Goal: Information Seeking & Learning: Learn about a topic

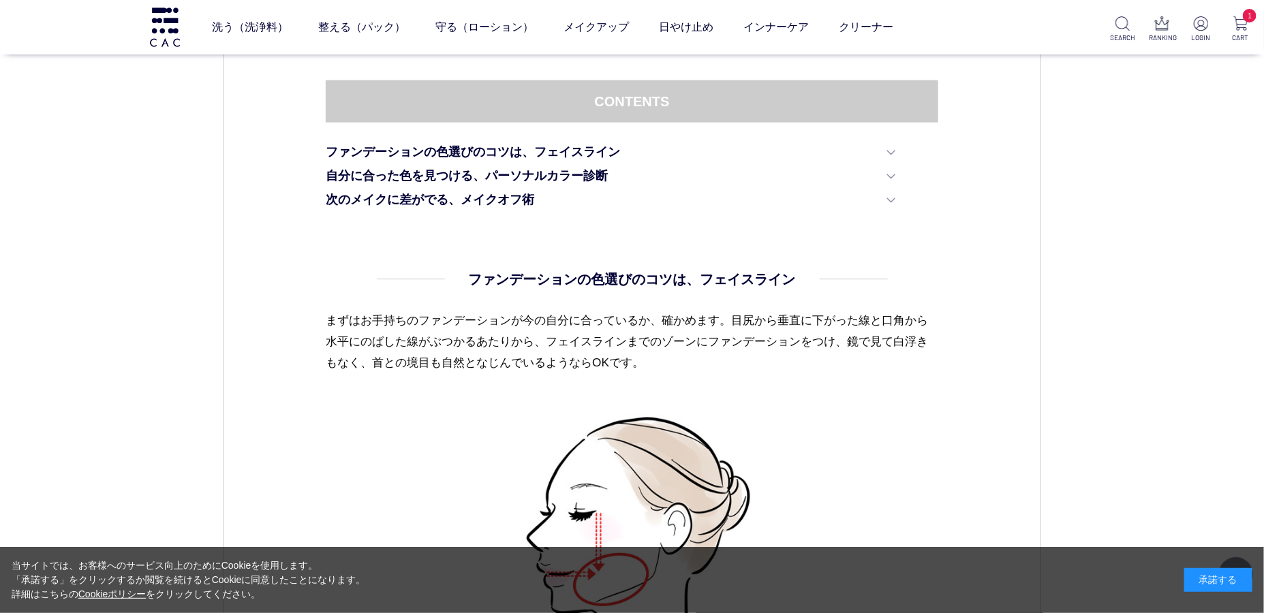
scroll to position [612, 0]
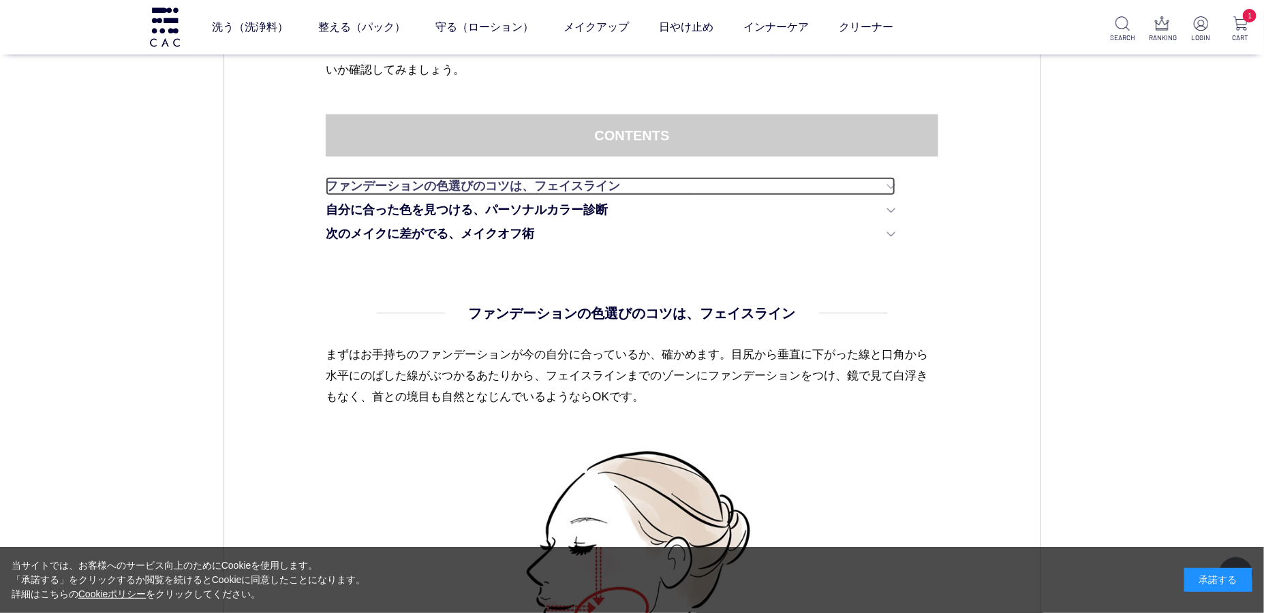
click at [355, 192] on link "ファンデーションの色選びのコツは、フェイスライン" at bounding box center [611, 186] width 570 height 18
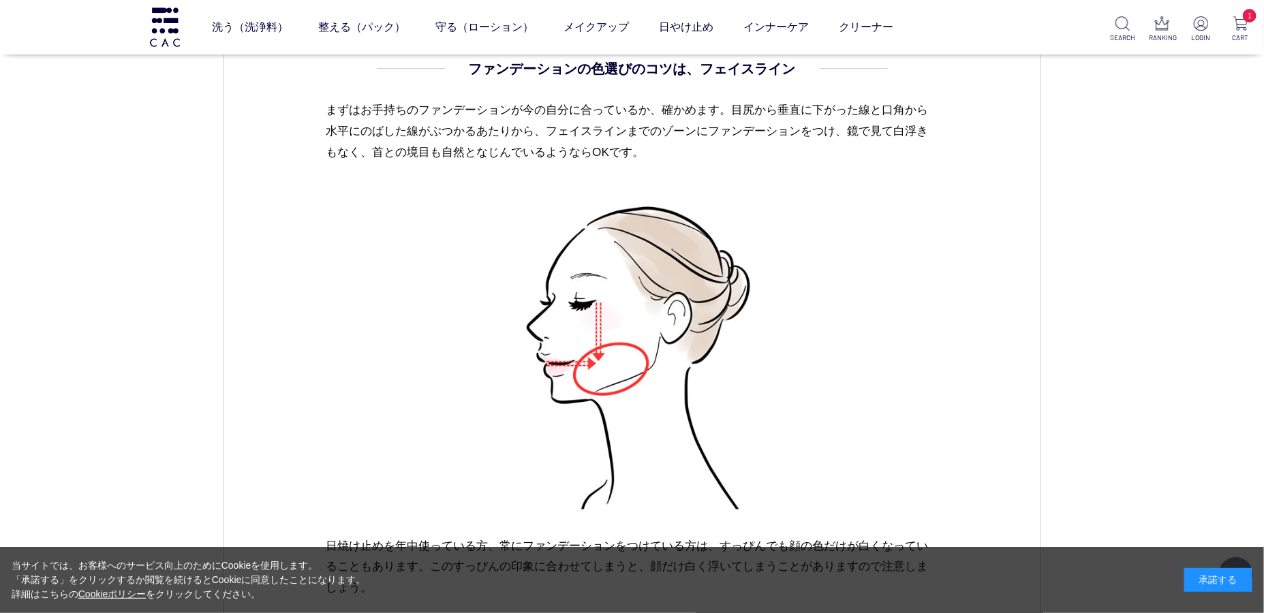
scroll to position [857, 0]
click at [469, 68] on ul "ベース アイ フェイスカラー リップ" at bounding box center [554, 58] width 682 height 33
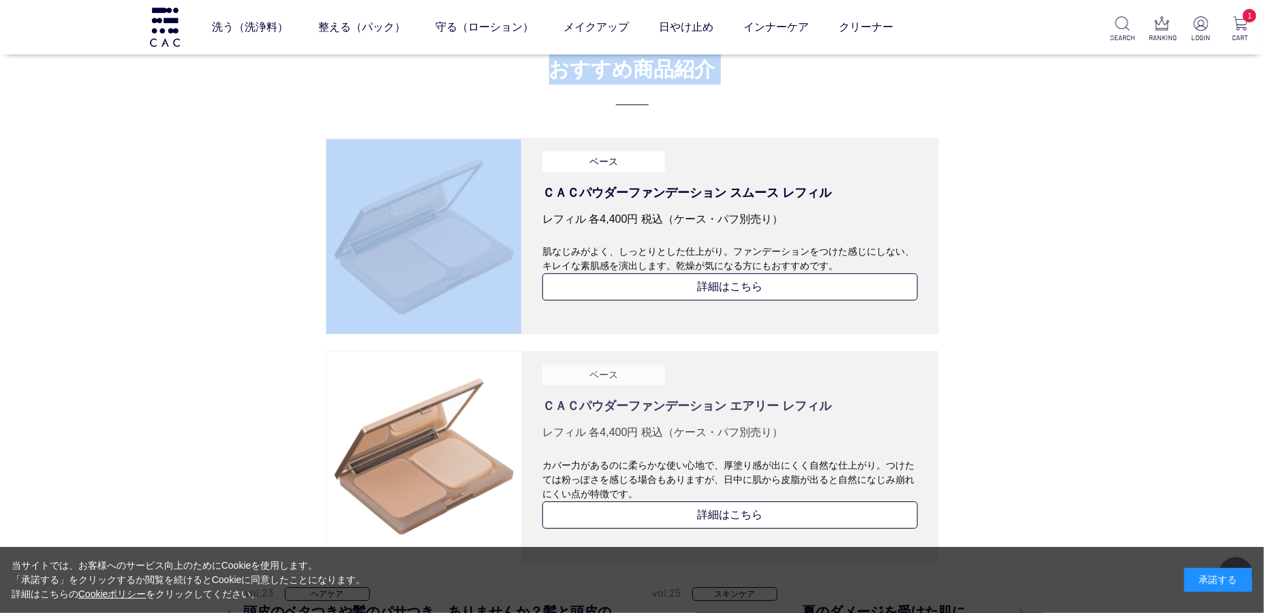
scroll to position [4209, 0]
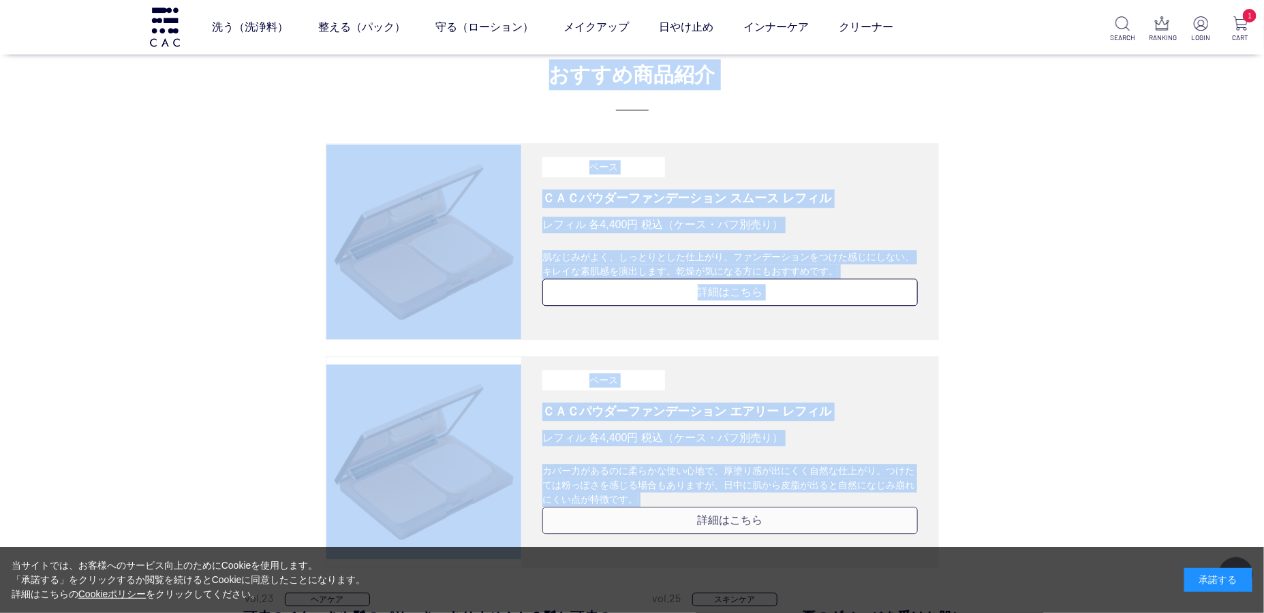
drag, startPoint x: 471, startPoint y: 114, endPoint x: 884, endPoint y: 508, distance: 570.8
copy div "loremipsumdolors、ametcon adipiscingelitseddoeiusmodte、incid。utlaboreetdoloremag…"
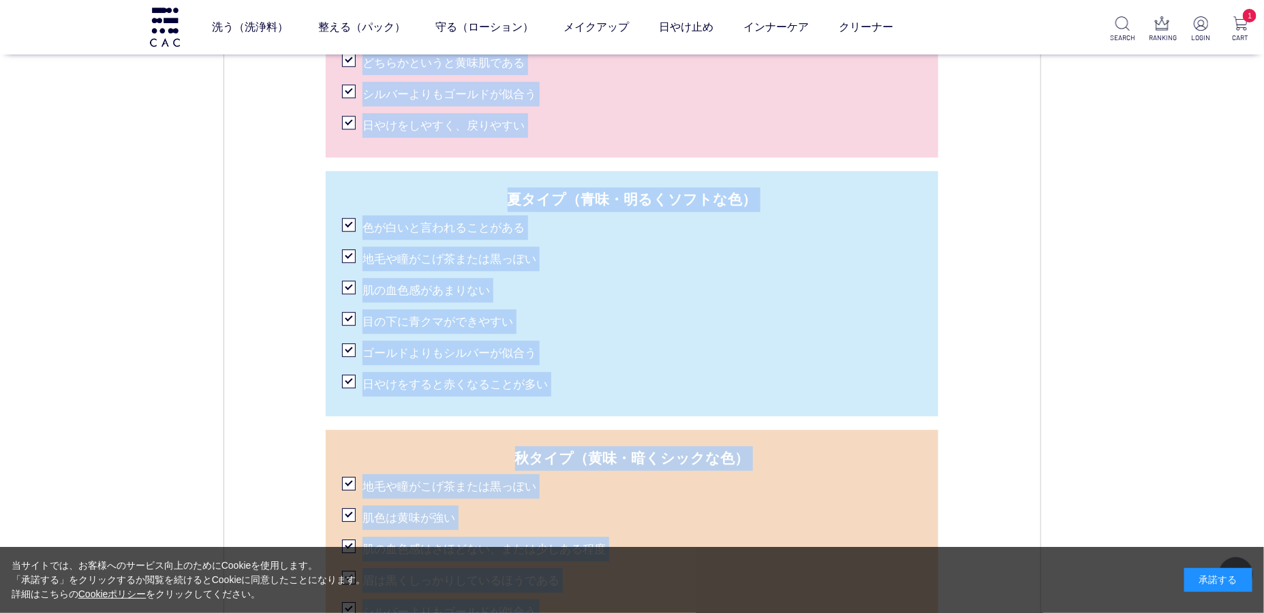
scroll to position [1697, 0]
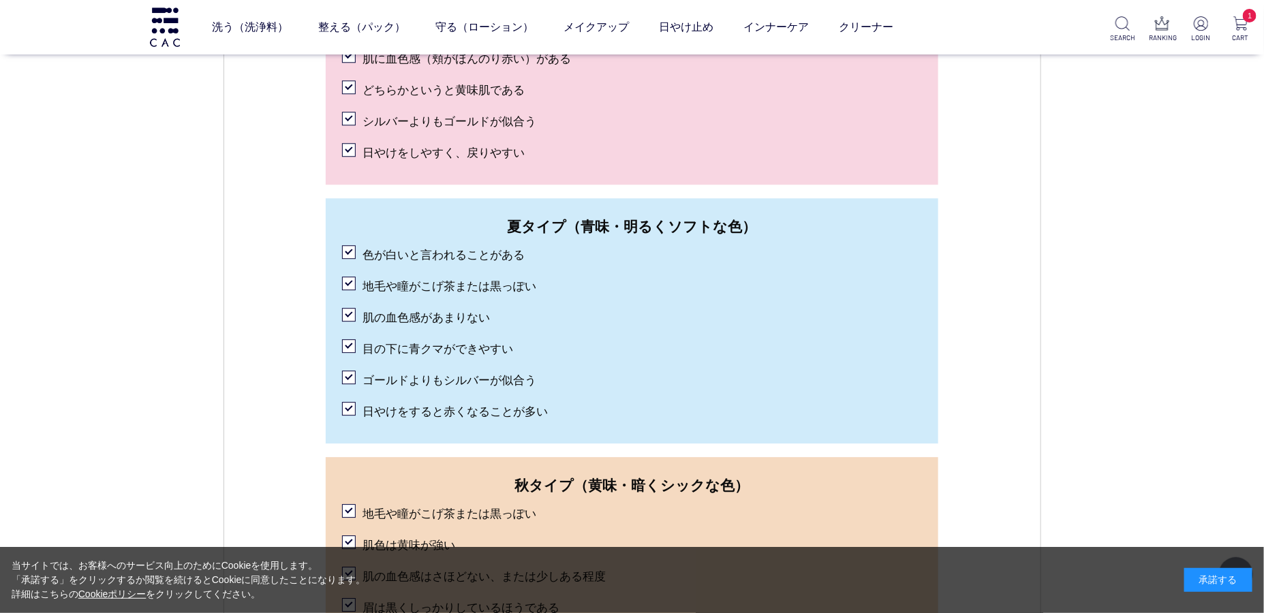
click at [339, 218] on ul "夏タイプ（青味・明るくソフトな色） 色が白いと言われることがある 地毛や瞳がこげ茶または黒っぽい 肌の血色感があまりない 目の下に青クマができやすい ゴールド…" at bounding box center [632, 320] width 613 height 245
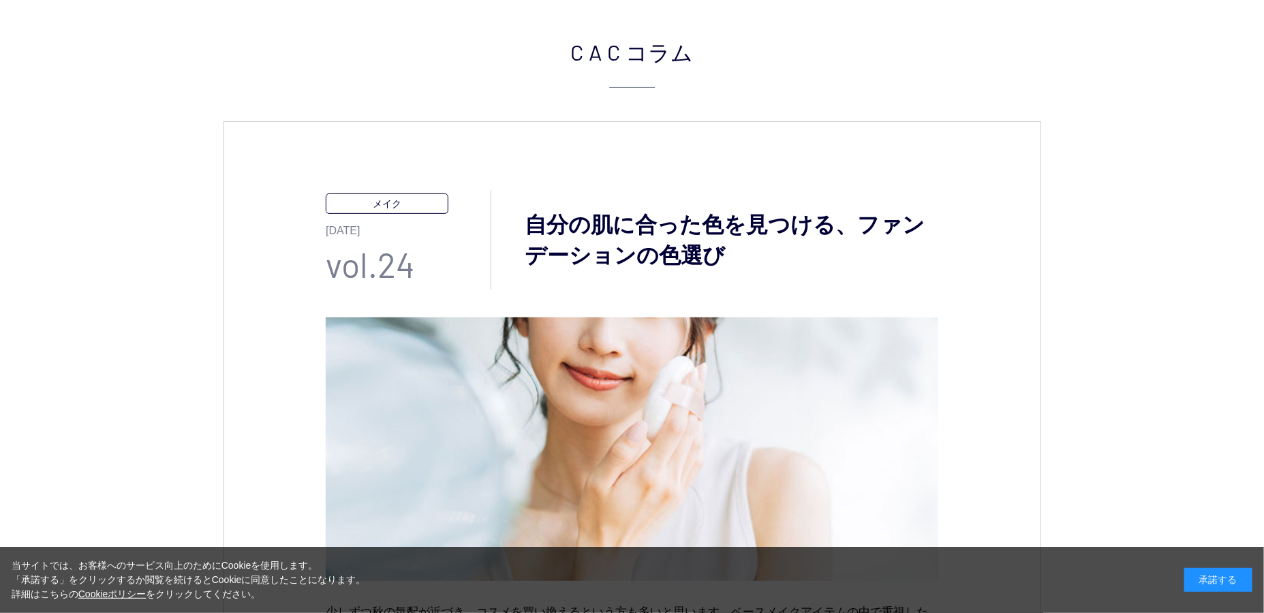
scroll to position [71, 0]
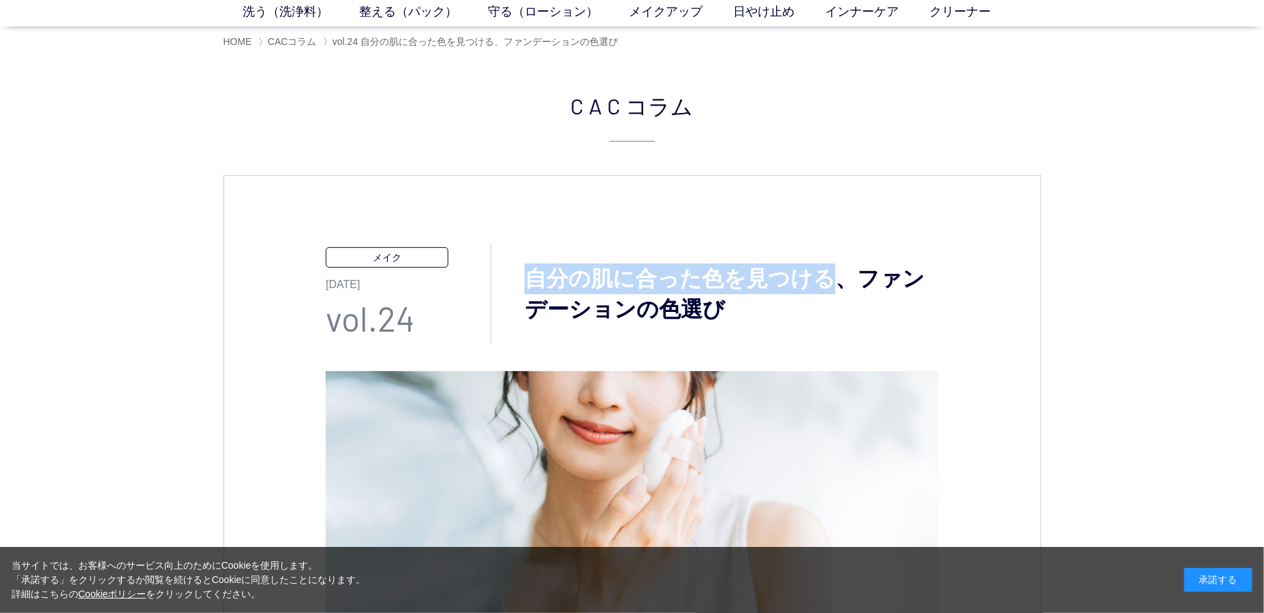
drag, startPoint x: 530, startPoint y: 277, endPoint x: 829, endPoint y: 277, distance: 298.6
click at [829, 277] on h3 "自分の肌に合った色を見つける、ファンデーションの色選び" at bounding box center [714, 294] width 447 height 61
copy h3 "自分の肌に合った色を見つける"
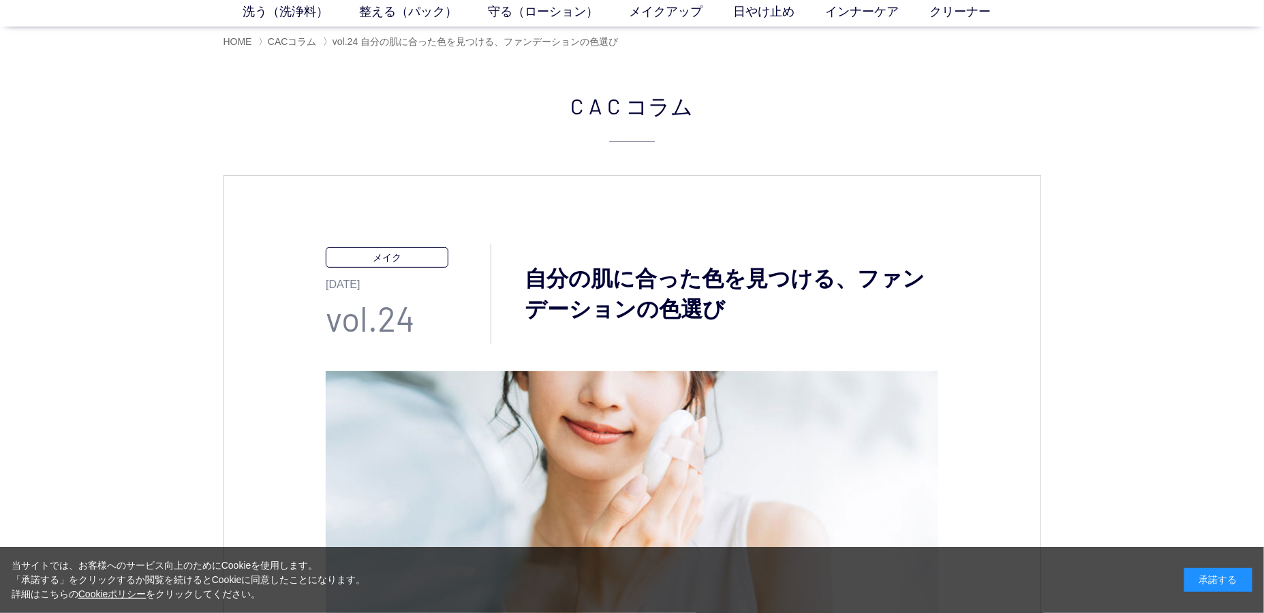
click at [864, 277] on h3 "自分の肌に合った色を見つける、ファンデーションの色選び" at bounding box center [714, 294] width 447 height 61
drag, startPoint x: 860, startPoint y: 278, endPoint x: 858, endPoint y: 299, distance: 20.6
click at [858, 299] on h3 "自分の肌に合った色を見つける、ファンデーションの色選び" at bounding box center [714, 294] width 447 height 61
copy h3 "ファンデーションの色選び"
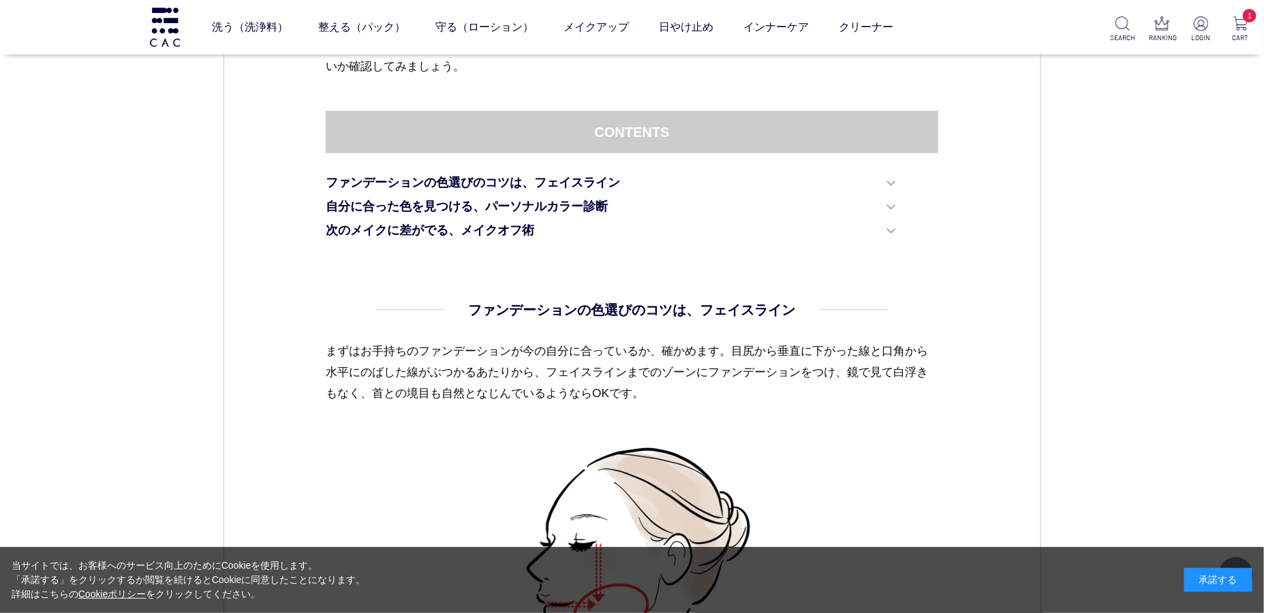
scroll to position [682, 0]
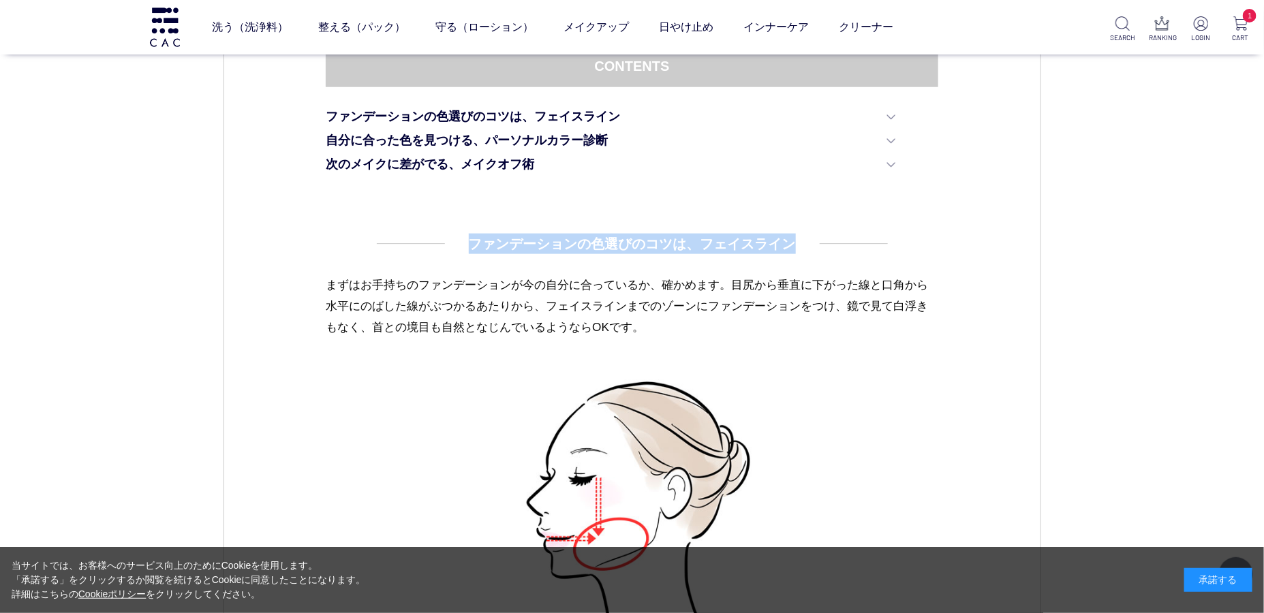
drag, startPoint x: 470, startPoint y: 243, endPoint x: 794, endPoint y: 245, distance: 324.5
click at [794, 245] on h4 "ファンデーションの色選びのコツは、フェイスライン" at bounding box center [632, 244] width 327 height 20
copy h4 "ファンデーションの色選びのコツは、フェイスライン"
click at [617, 234] on h4 "ファンデーションの色選びのコツは、フェイスライン" at bounding box center [632, 244] width 327 height 20
drag, startPoint x: 590, startPoint y: 246, endPoint x: 824, endPoint y: 246, distance: 234.5
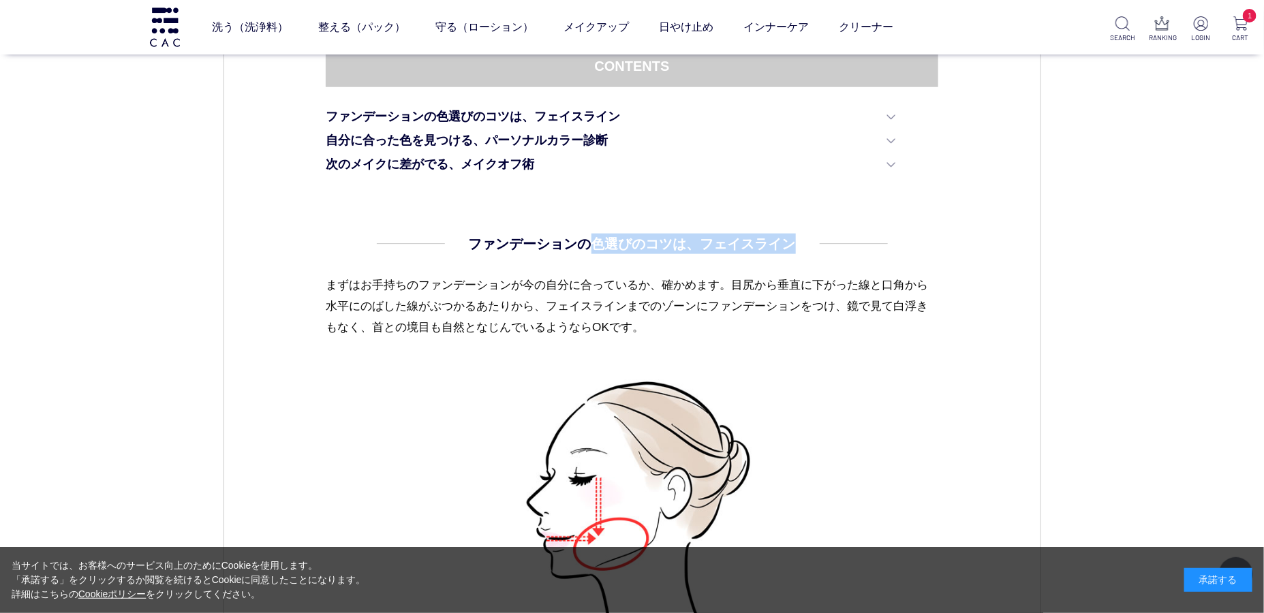
click at [824, 246] on dd "ファンデーションの色選びのコツは、フェイスライン まずはお手持ちのファンデーションが今の自分に合っているか、確かめます。目尻から垂直に下がった線と口角から水平…" at bounding box center [632, 504] width 613 height 541
copy h4 "色選びのコツは、フェイスライン"
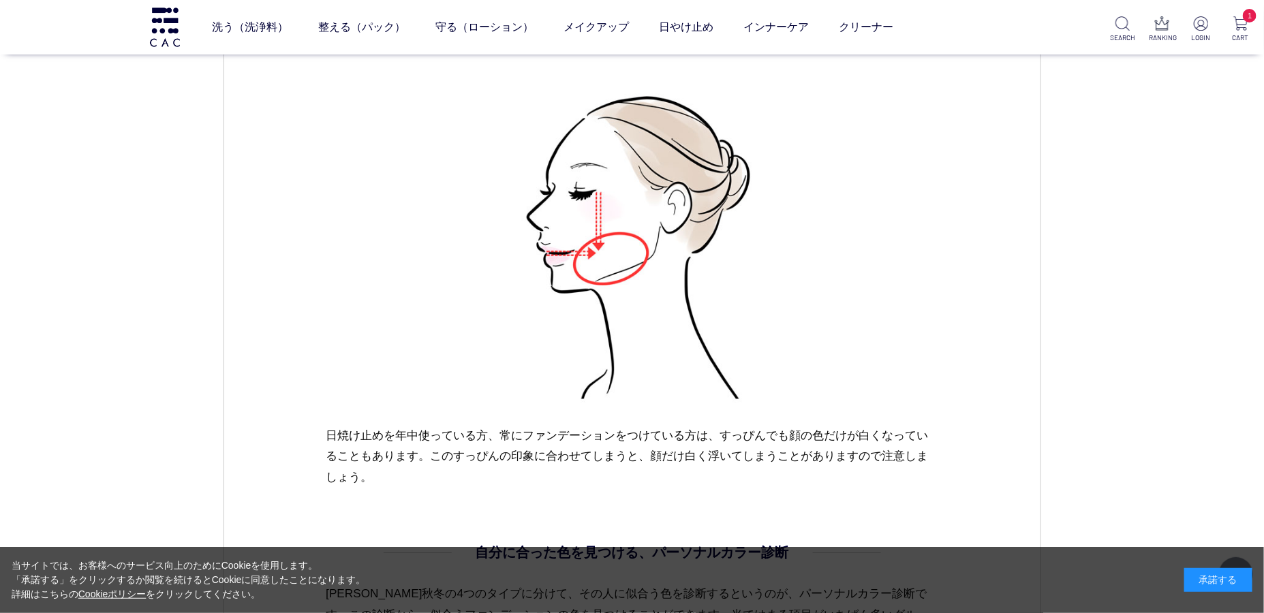
scroll to position [788, 0]
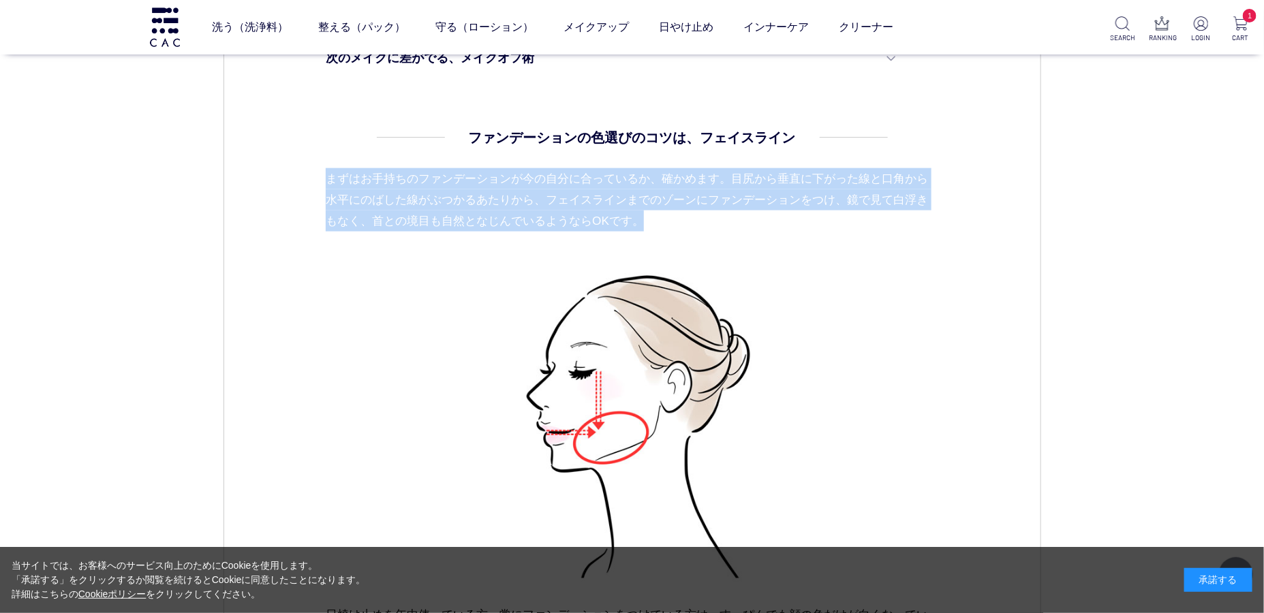
drag, startPoint x: 324, startPoint y: 180, endPoint x: 667, endPoint y: 212, distance: 344.4
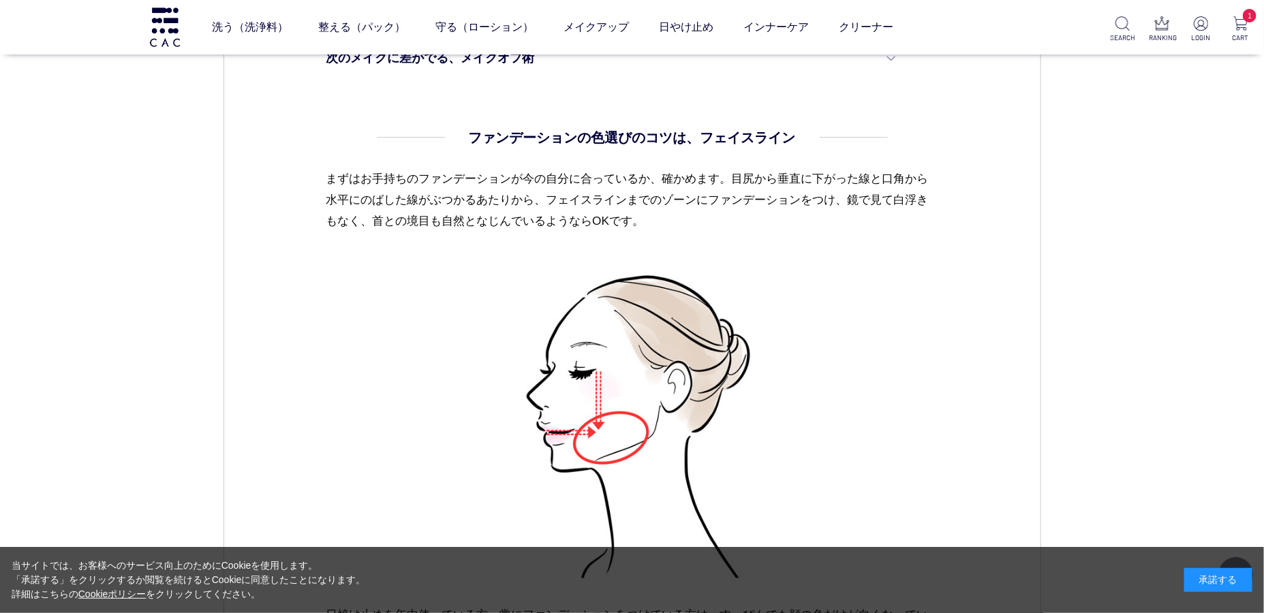
click at [738, 175] on p "まずはお手持ちのファンデーションが今の自分に合っているか、確かめます。目尻から垂直に下がった線と口角から水平にのばした線がぶつかるあたりから、フェイスラインま…" at bounding box center [632, 210] width 613 height 85
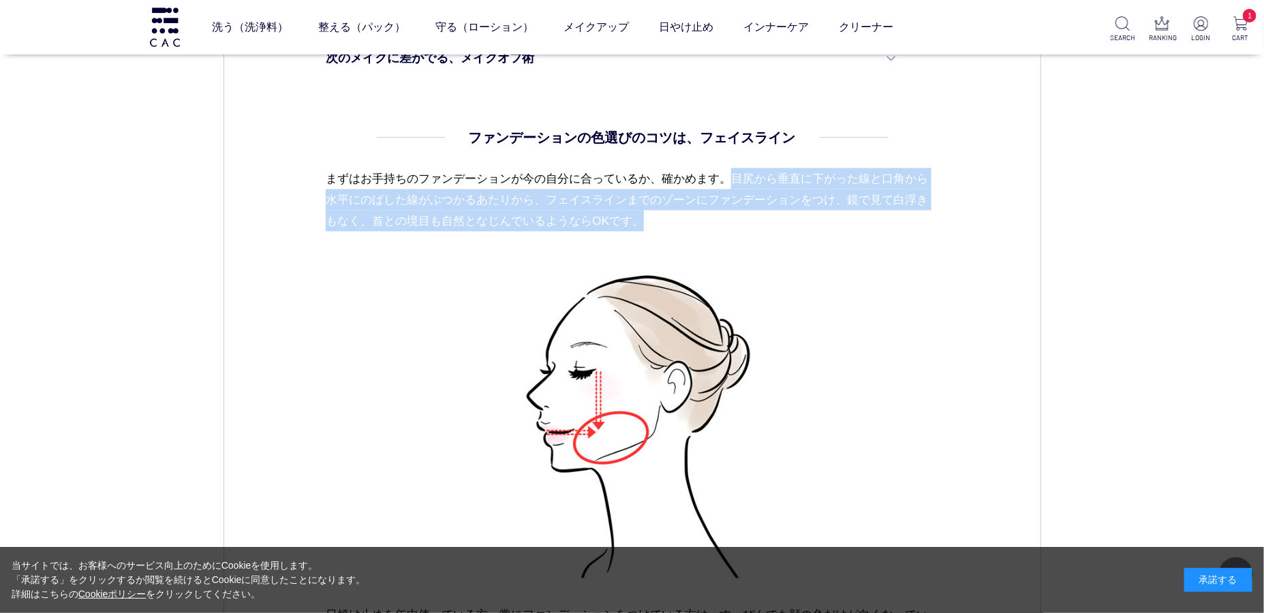
drag, startPoint x: 737, startPoint y: 174, endPoint x: 742, endPoint y: 220, distance: 46.6
click at [742, 220] on p "まずはお手持ちのファンデーションが今の自分に合っているか、確かめます。目尻から垂直に下がった線と口角から水平にのばした線がぶつかるあたりから、フェイスラインま…" at bounding box center [632, 210] width 613 height 85
copy p "目尻から垂直に下がった線と口角から水平にのばした線がぶつかるあたりから、フェイスラインまでのゾーンにファンデーションをつけ、鏡で見て白浮きもなく、首との境目も…"
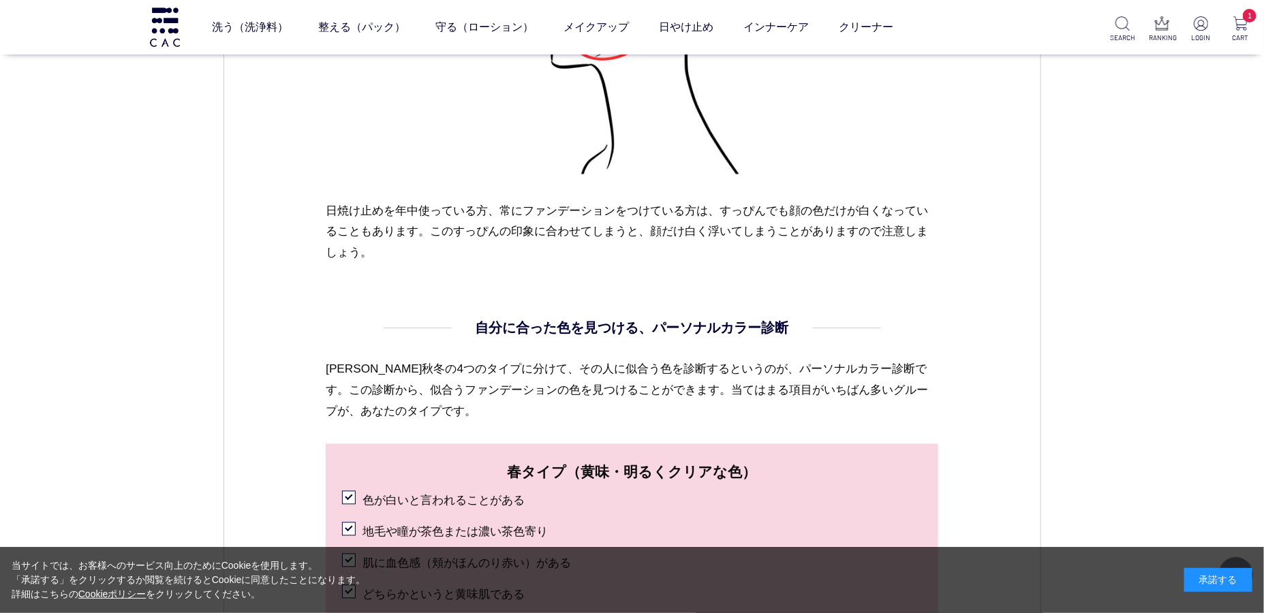
scroll to position [1181, 0]
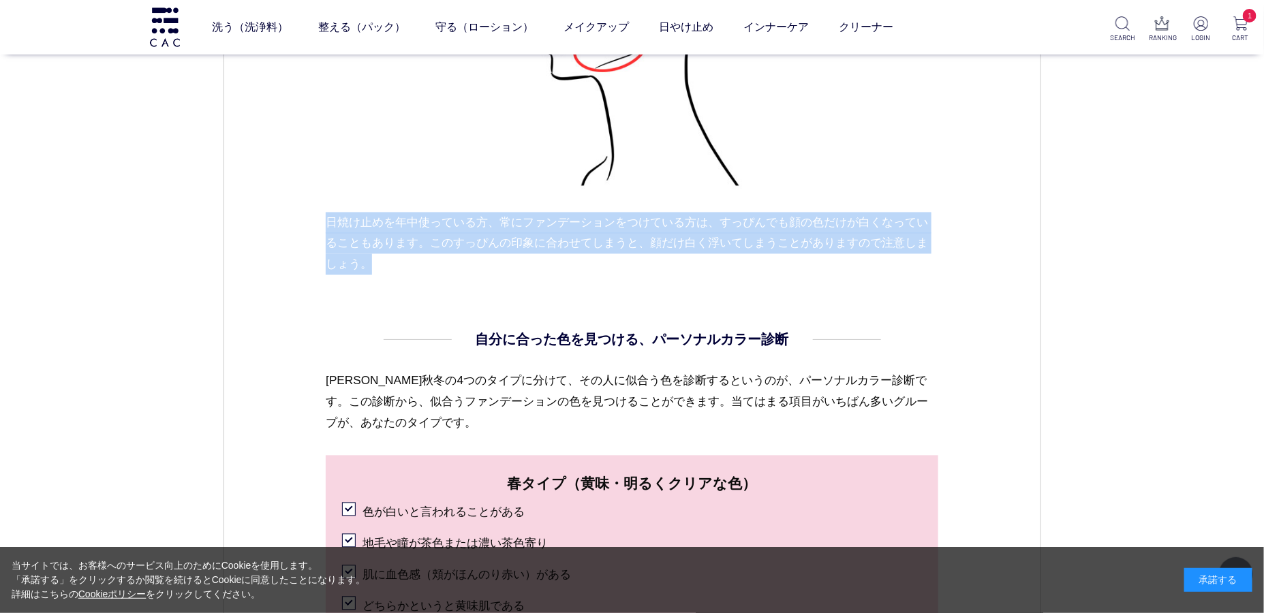
drag, startPoint x: 330, startPoint y: 224, endPoint x: 408, endPoint y: 267, distance: 89.4
click at [409, 268] on p "日焼け止めを年中使っている方、常にファンデーションをつけている方は、すっぴんでも顔の色だけが白くなっていることもあります。このすっぴんの印象に合わせてしまうと…" at bounding box center [632, 244] width 613 height 63
copy p "日焼け止めを年中使っている方、常にファンデーションをつけている方は、すっぴんでも顔の色だけが白くなっていることもあります。このすっぴんの印象に合わせてしまうと…"
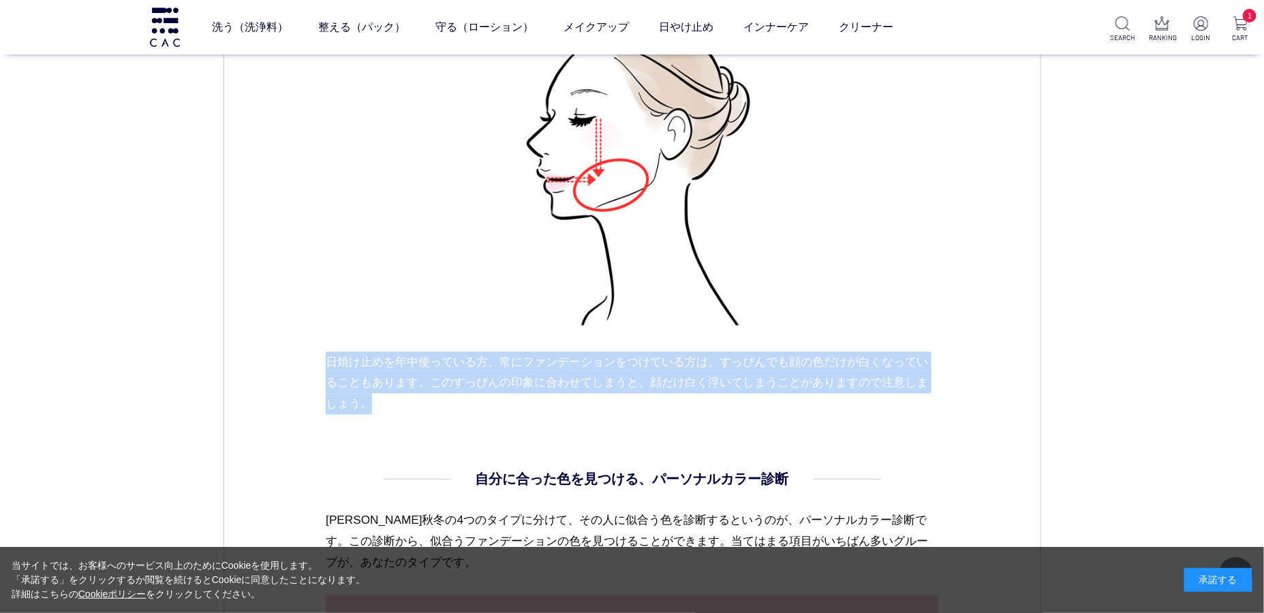
scroll to position [1108, 0]
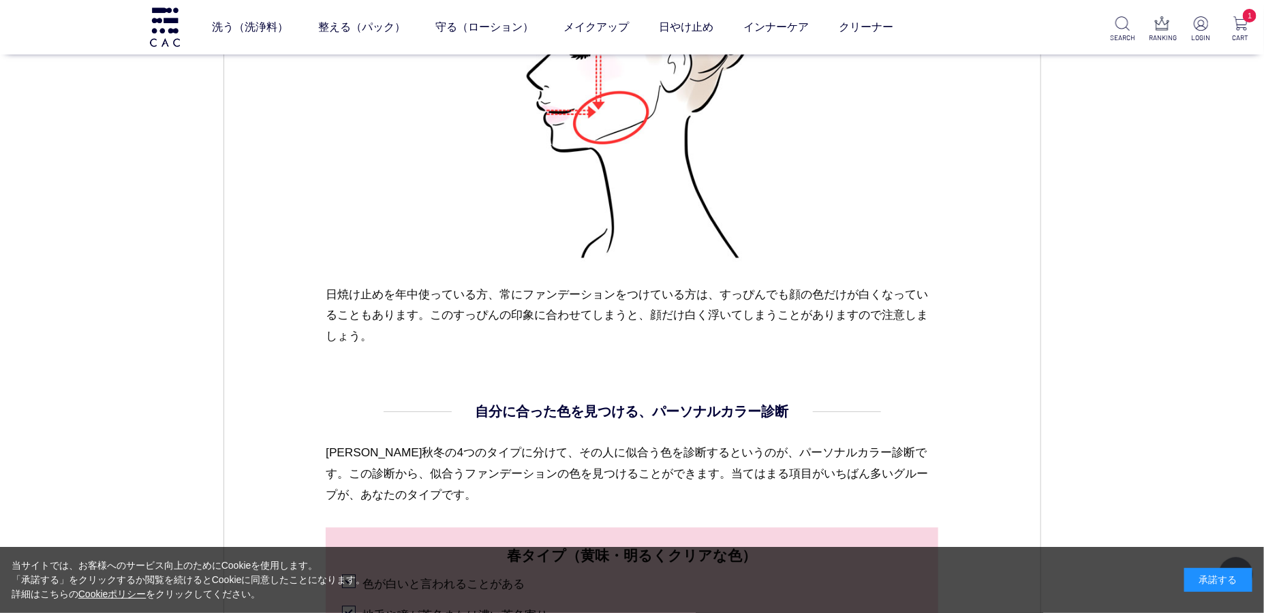
click at [354, 307] on p "日焼け止めを年中使っている方、常にファンデーションをつけている方は、すっぴんでも顔の色だけが白くなっていることもあります。このすっぴんの印象に合わせてしまうと…" at bounding box center [632, 316] width 613 height 63
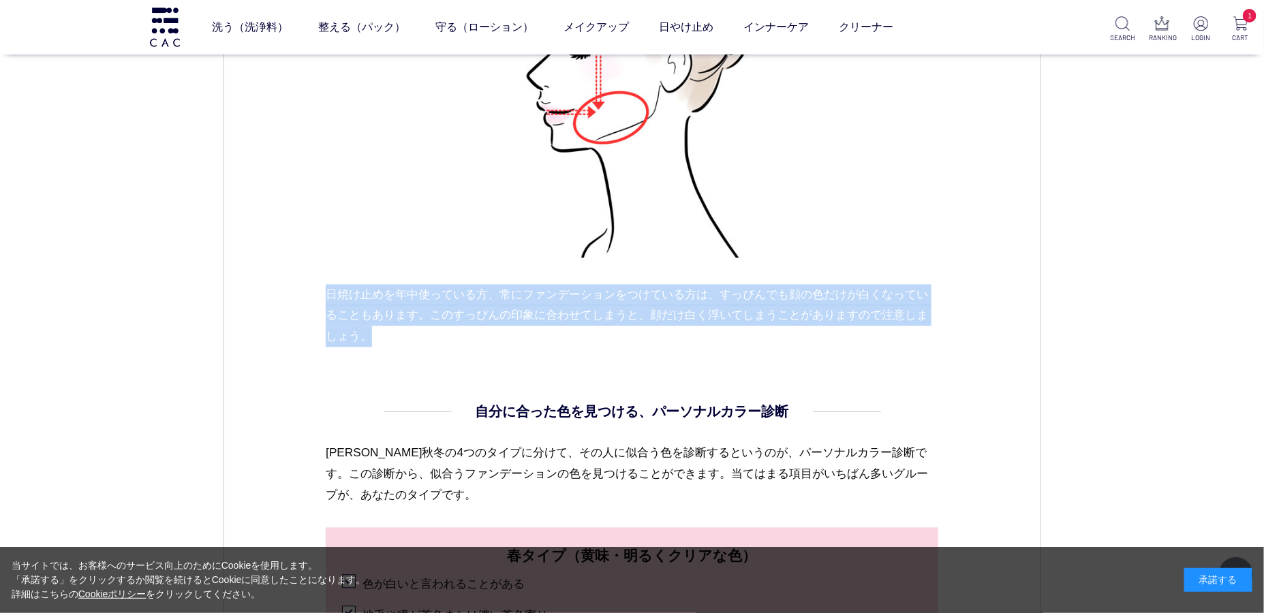
drag, startPoint x: 327, startPoint y: 292, endPoint x: 424, endPoint y: 336, distance: 106.2
click at [425, 337] on p "日焼け止めを年中使っている方、常にファンデーションをつけている方は、すっぴんでも顔の色だけが白くなっていることもあります。このすっぴんの印象に合わせてしまうと…" at bounding box center [632, 316] width 613 height 63
copy p "日焼け止めを年中使っている方、常にファンデーションをつけている方は、すっぴんでも顔の色だけが白くなっていることもあります。このすっぴんの印象に合わせてしまうと…"
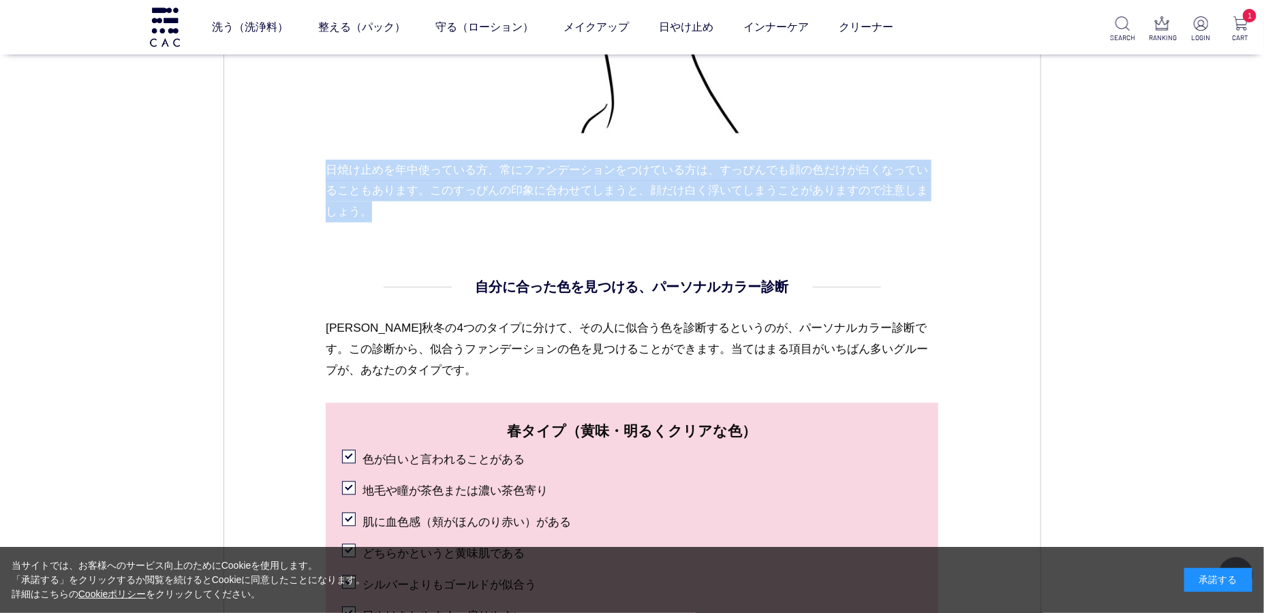
scroll to position [1258, 0]
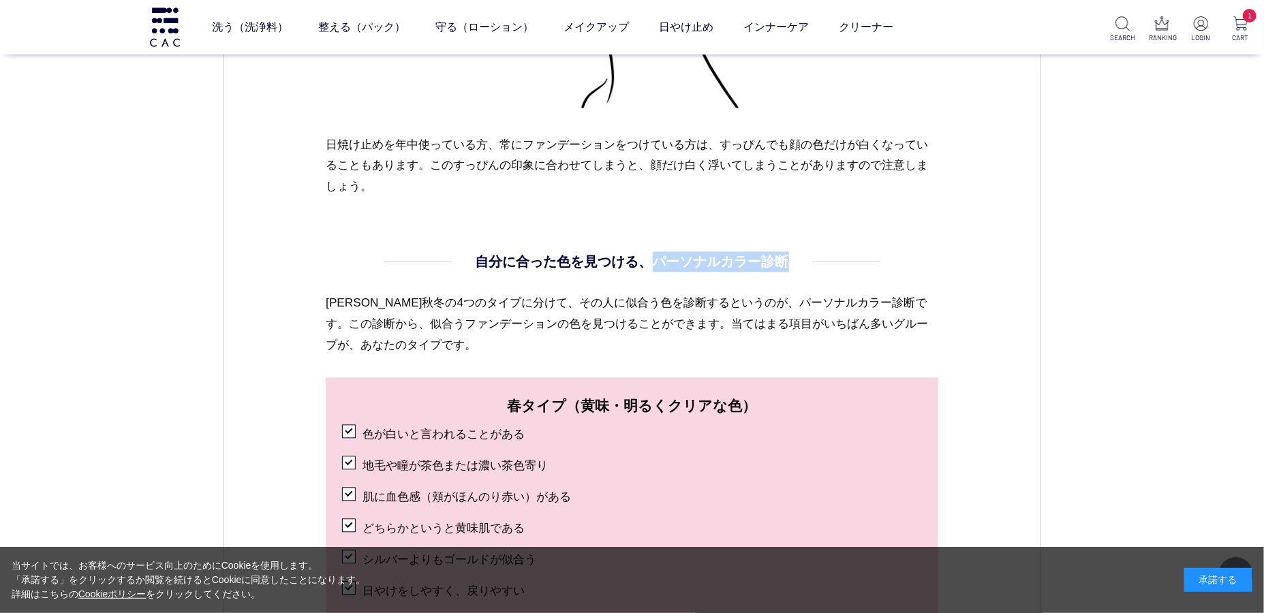
drag, startPoint x: 654, startPoint y: 260, endPoint x: 804, endPoint y: 263, distance: 150.0
copy h4 "パーソナルカラー診断"
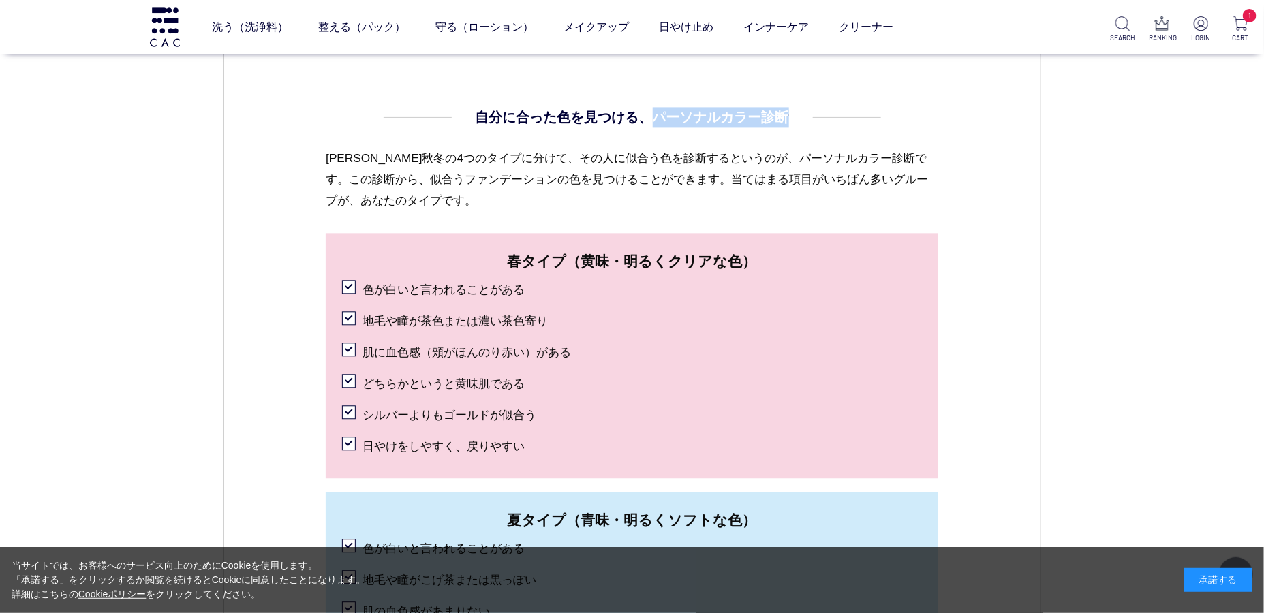
scroll to position [1401, 0]
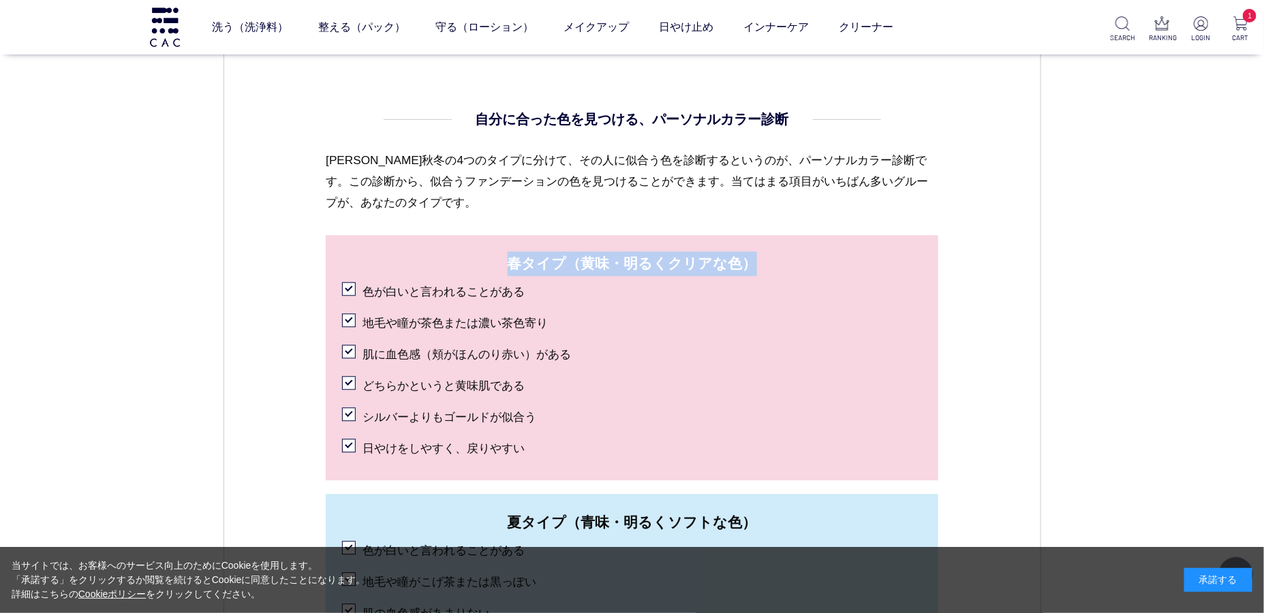
drag, startPoint x: 513, startPoint y: 262, endPoint x: 763, endPoint y: 264, distance: 250.2
click at [763, 264] on span "春タイプ（黄味・明るくクリアな色）" at bounding box center [632, 264] width 580 height 25
copy span "春タイプ（黄味・明るくクリアな色）"
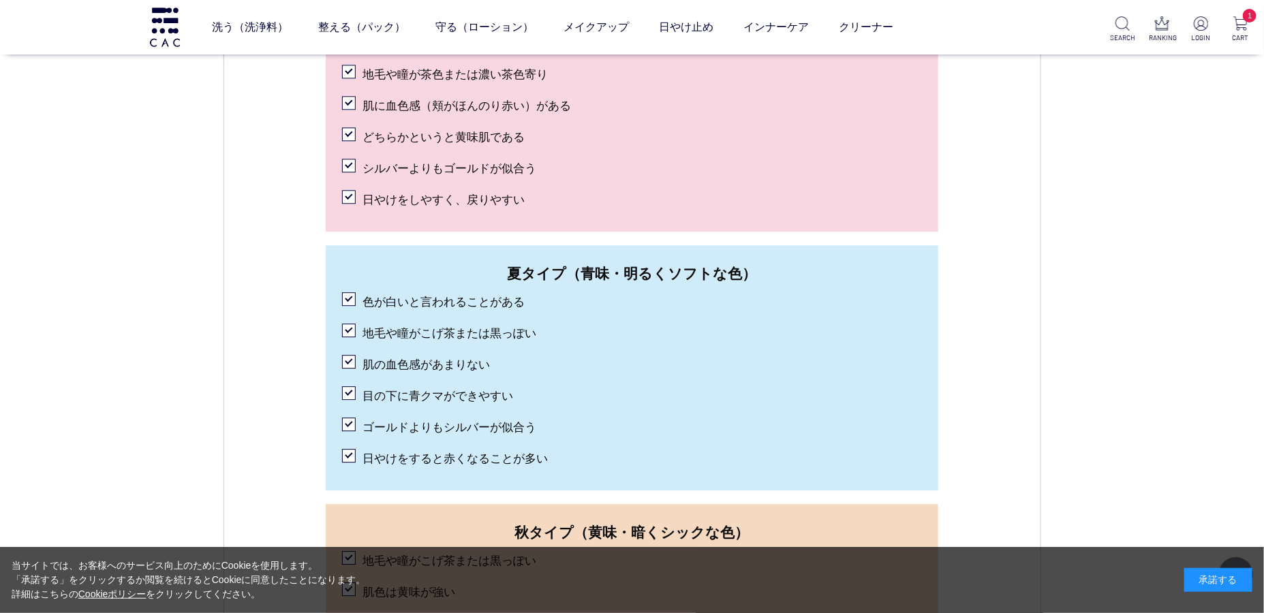
scroll to position [1784, 0]
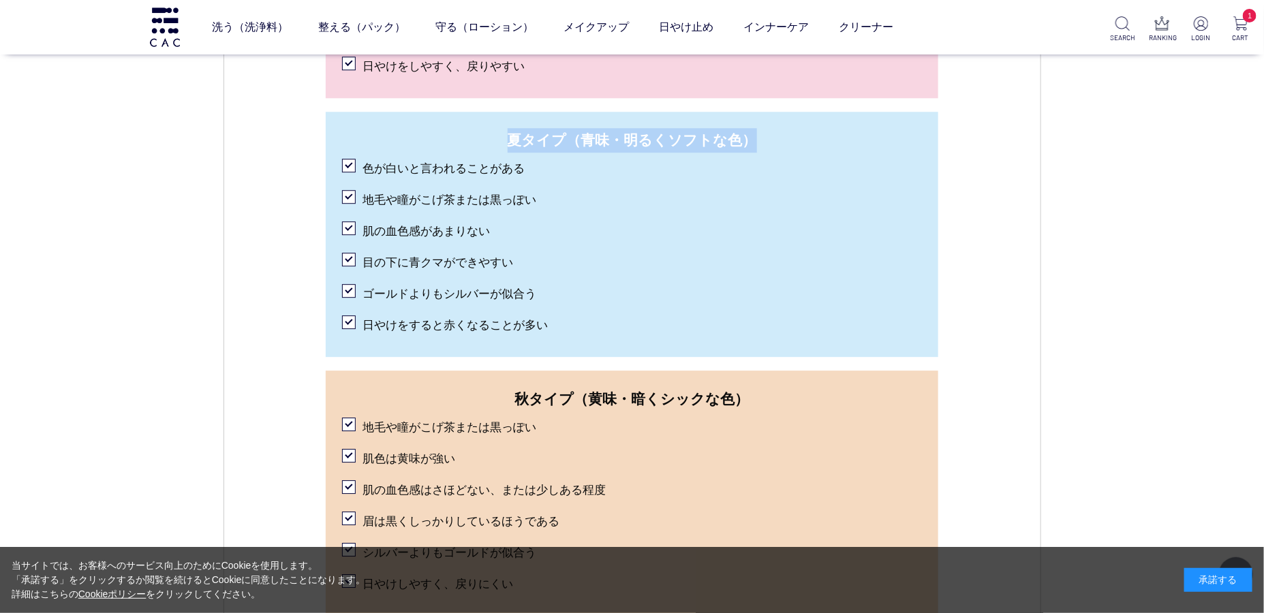
drag, startPoint x: 513, startPoint y: 145, endPoint x: 768, endPoint y: 149, distance: 255.0
click at [769, 149] on span "夏タイプ（青味・明るくソフトな色）" at bounding box center [632, 140] width 580 height 25
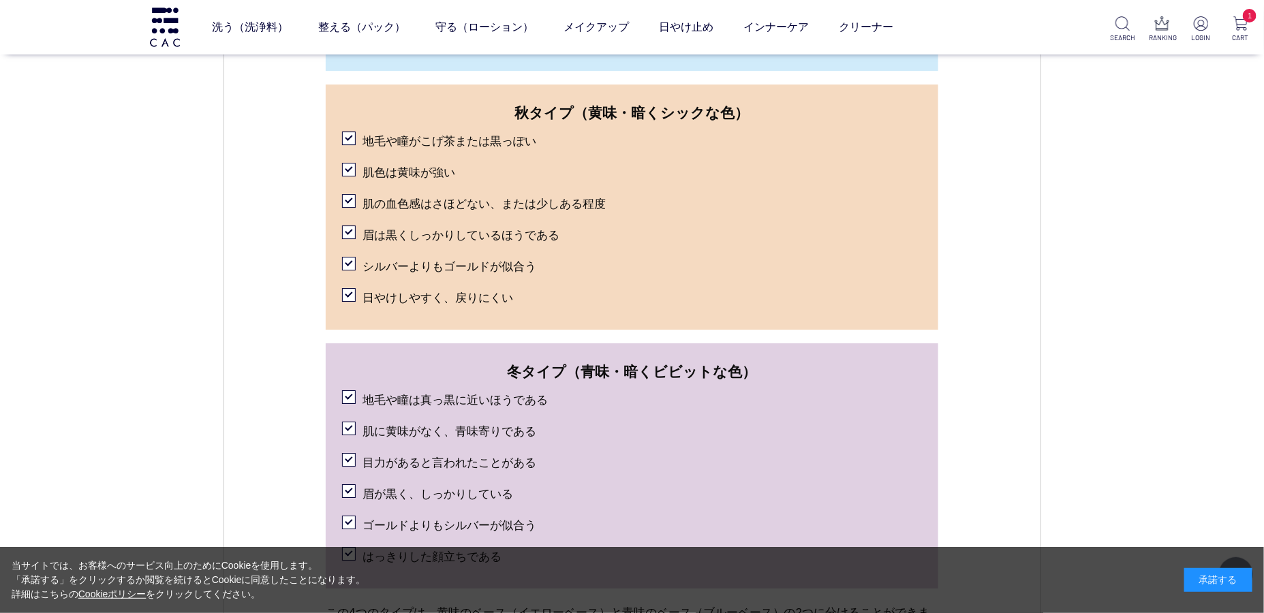
scroll to position [1990, 0]
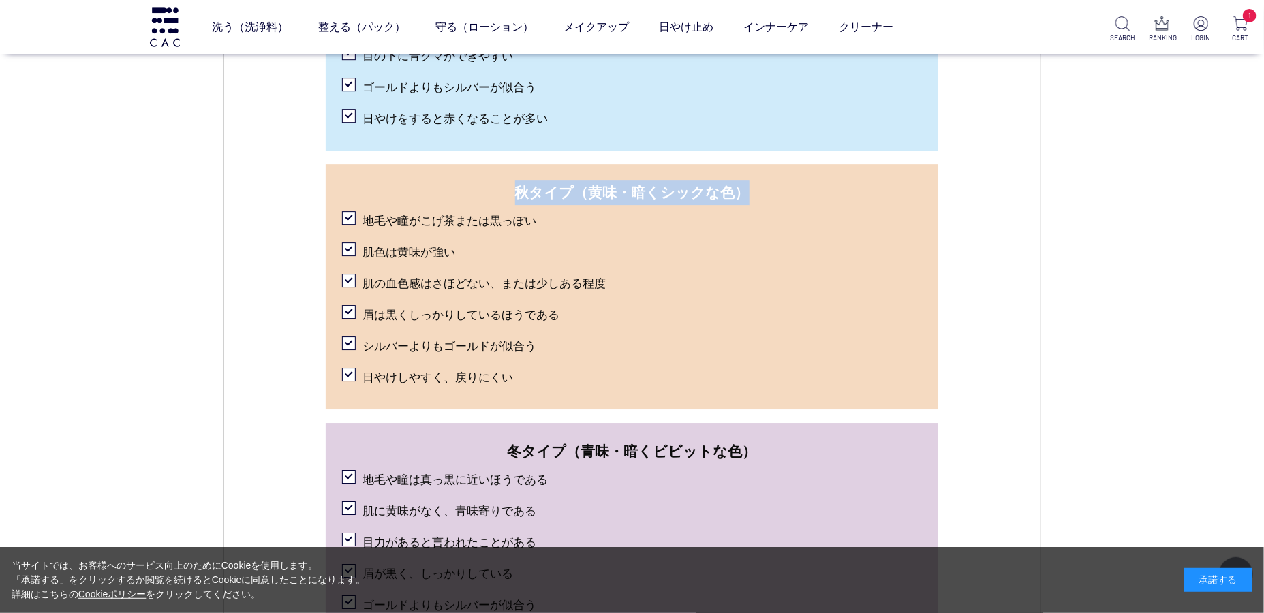
drag, startPoint x: 521, startPoint y: 188, endPoint x: 772, endPoint y: 199, distance: 251.1
click at [772, 199] on span "秋タイプ（黄味・暗くシックな色）" at bounding box center [632, 193] width 580 height 25
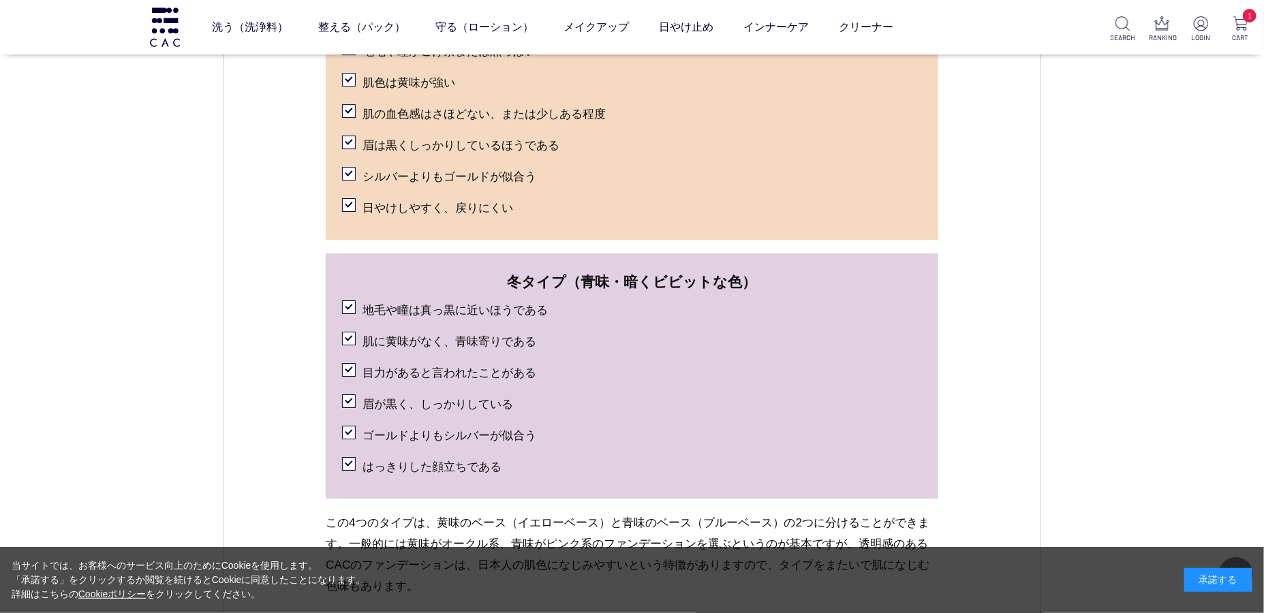
scroll to position [2239, 0]
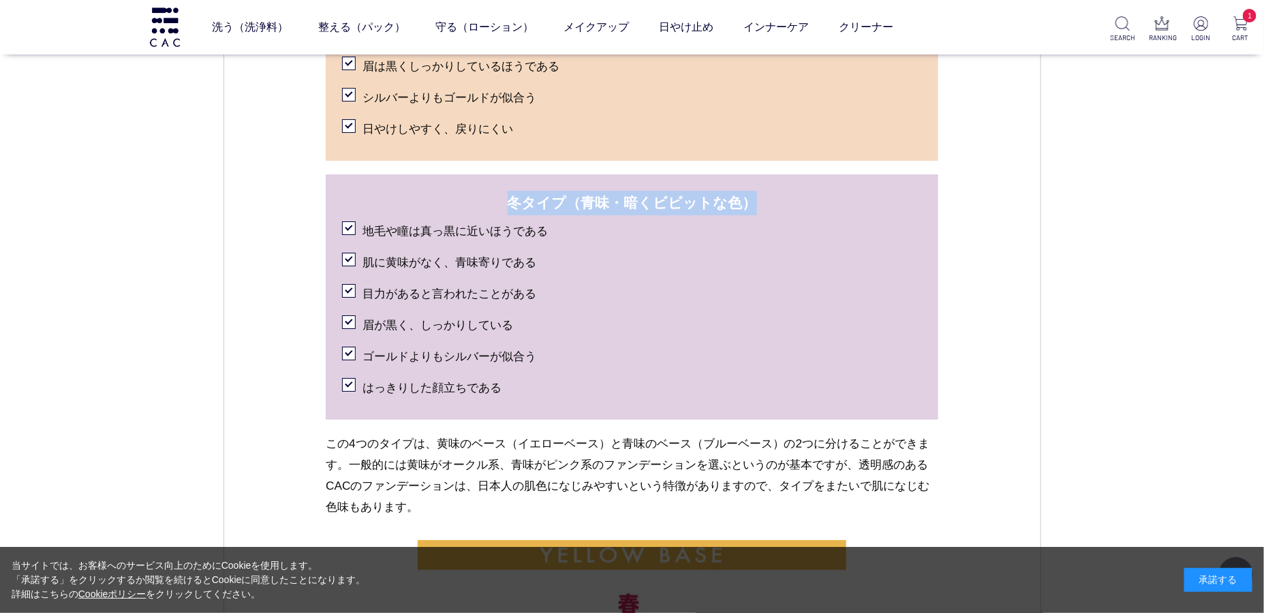
drag, startPoint x: 515, startPoint y: 201, endPoint x: 784, endPoint y: 208, distance: 269.3
click at [785, 208] on span "冬タイプ（青味・暗くビビットな色）" at bounding box center [632, 203] width 580 height 25
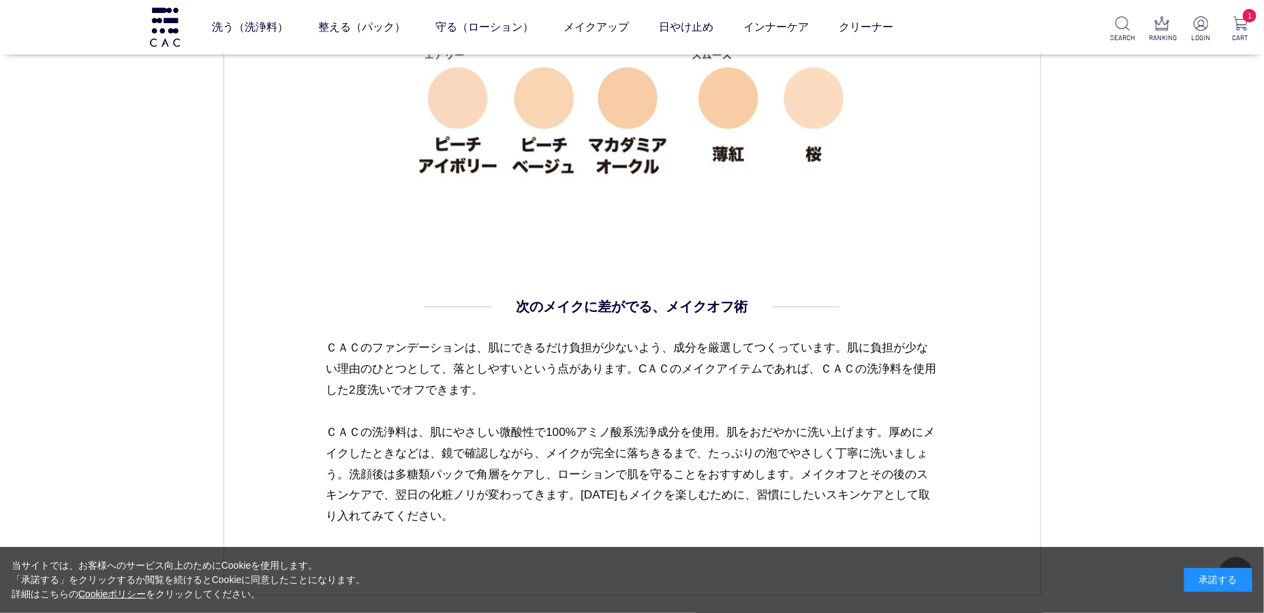
scroll to position [3598, 0]
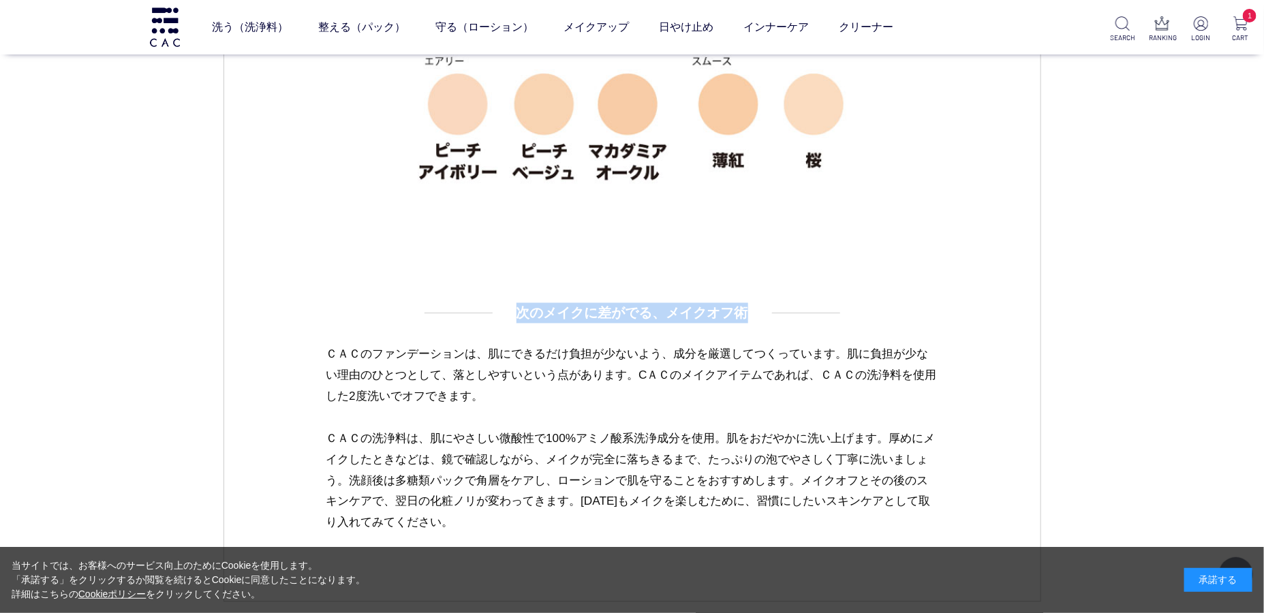
drag, startPoint x: 519, startPoint y: 311, endPoint x: 742, endPoint y: 315, distance: 222.9
click at [742, 315] on h4 "次のメイクに差がでる、メイクオフ術" at bounding box center [633, 313] width 232 height 20
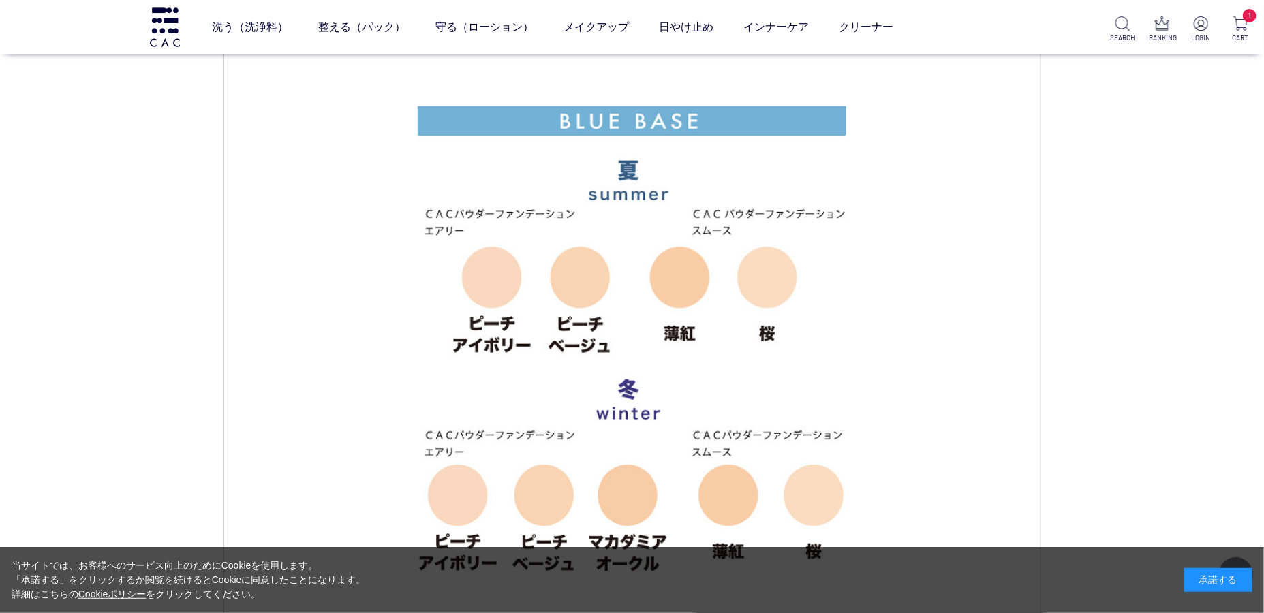
scroll to position [2726, 0]
